Goal: Information Seeking & Learning: Understand process/instructions

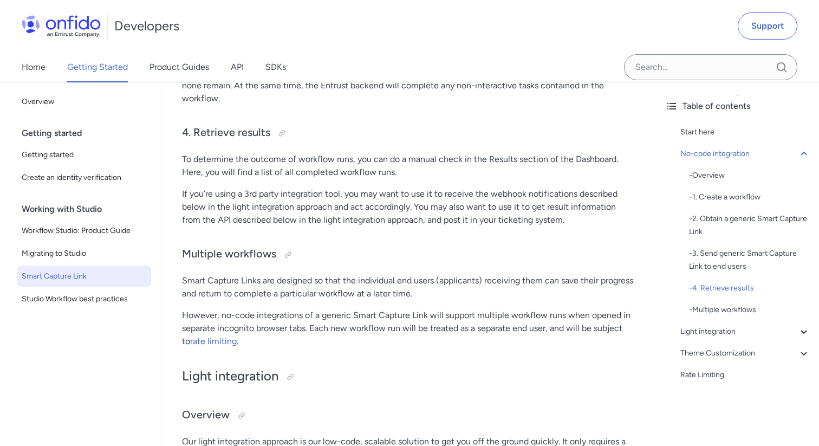
scroll to position [918, 0]
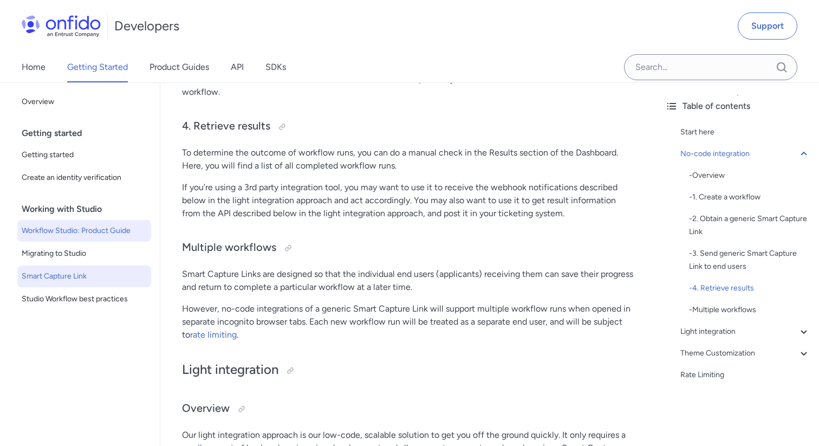
click at [85, 227] on span "Workflow Studio: Product Guide" at bounding box center [84, 230] width 125 height 13
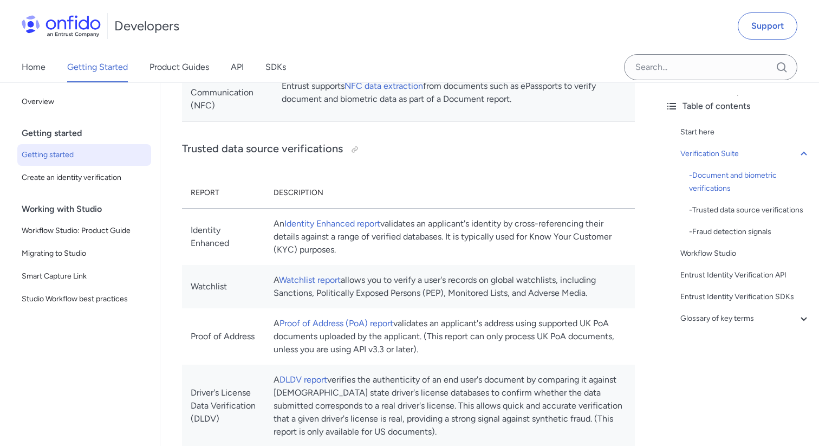
scroll to position [711, 0]
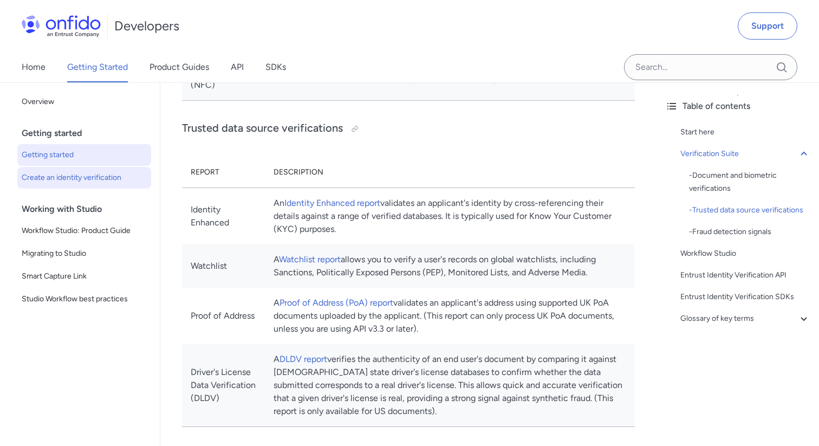
click at [91, 182] on span "Create an identity verification" at bounding box center [84, 177] width 125 height 13
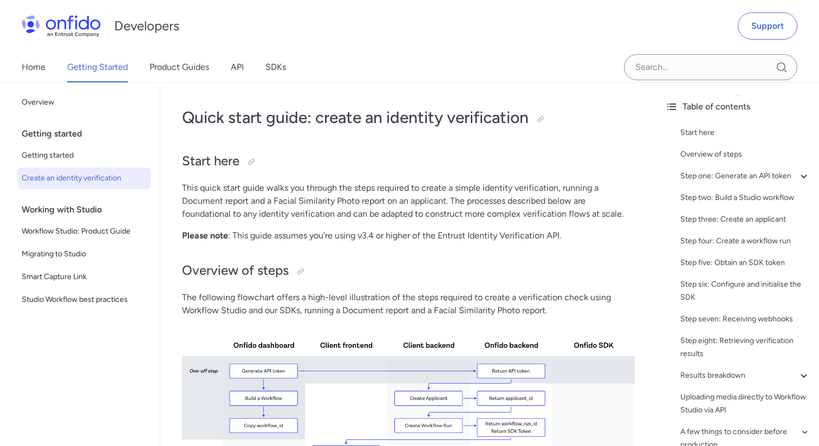
click at [100, 179] on span "Create an identity verification" at bounding box center [84, 178] width 125 height 13
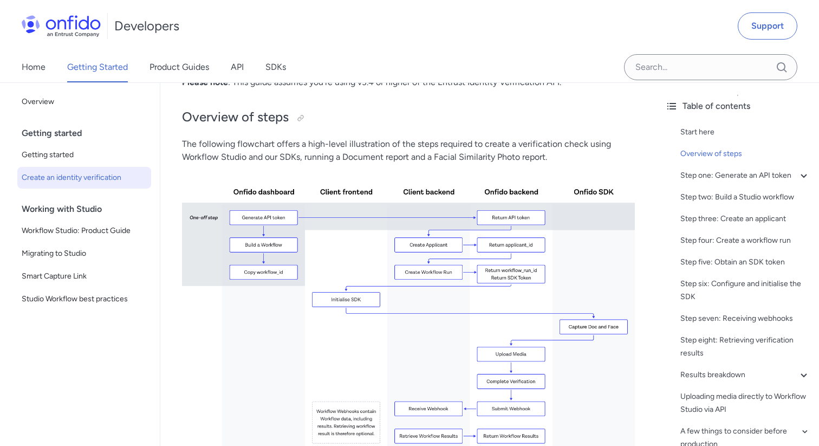
scroll to position [146, 0]
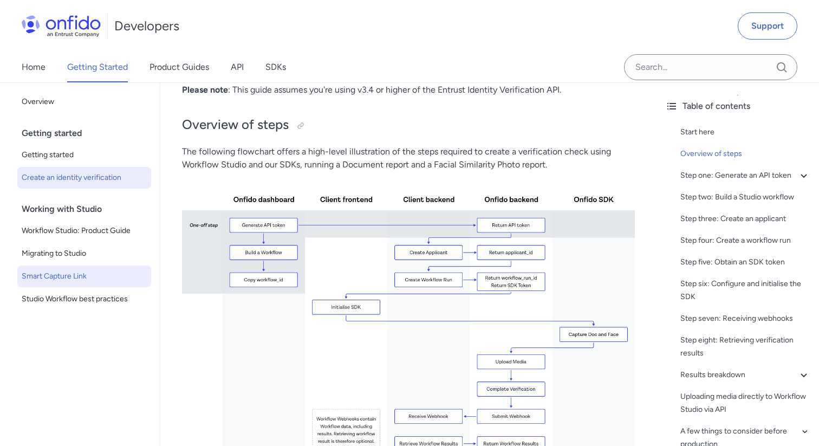
click at [76, 279] on span "Smart Capture Link" at bounding box center [84, 276] width 125 height 13
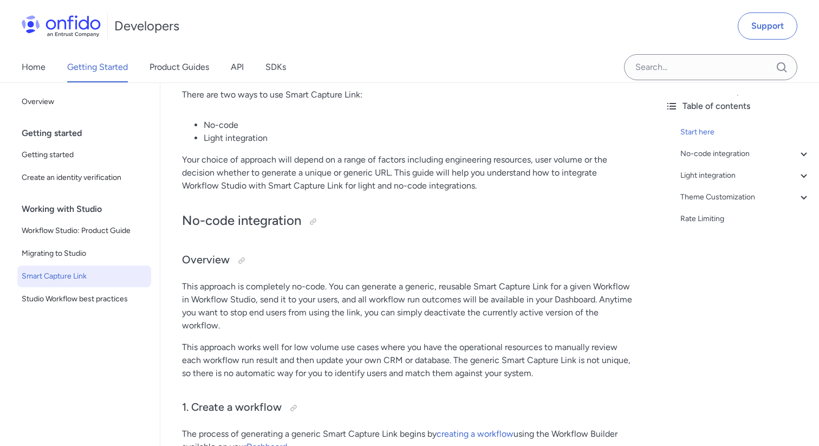
scroll to position [223, 0]
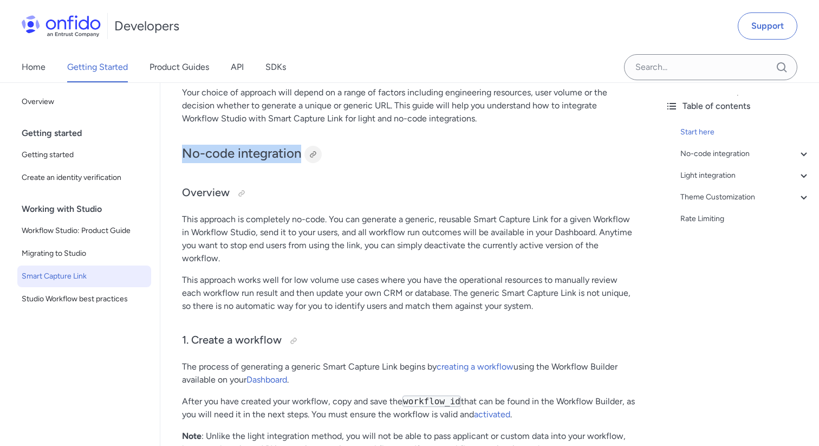
drag, startPoint x: 184, startPoint y: 155, endPoint x: 316, endPoint y: 156, distance: 132.2
click at [317, 155] on h2 "No-code integration" at bounding box center [408, 154] width 453 height 18
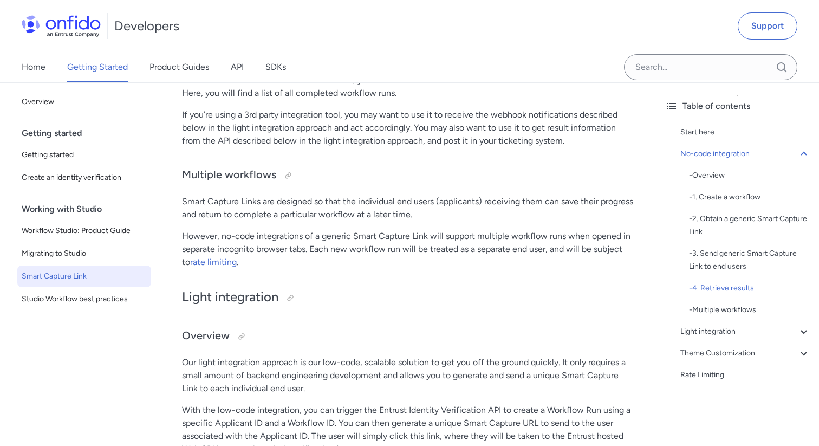
scroll to position [993, 0]
